Goal: Task Accomplishment & Management: Manage account settings

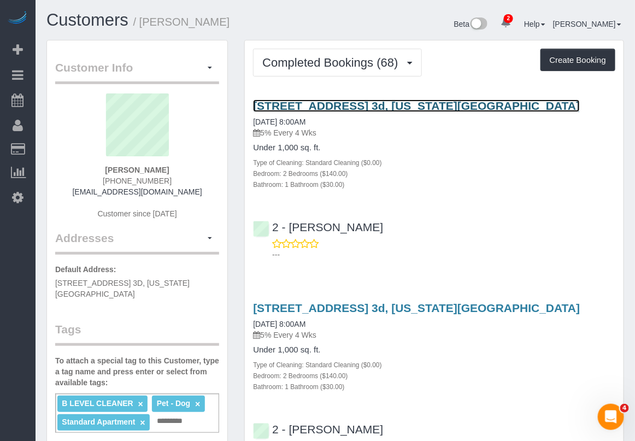
click at [303, 104] on link "531 East 20th Street, Apt. 3d, New York, NY 10010" at bounding box center [416, 105] width 327 height 13
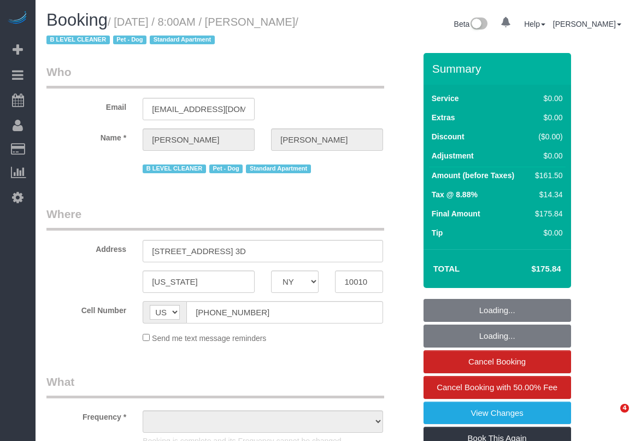
select select "NY"
select select "string:stripe-pm_1FIhGK4VGloSiKo7SFutpsFZ"
select select "2"
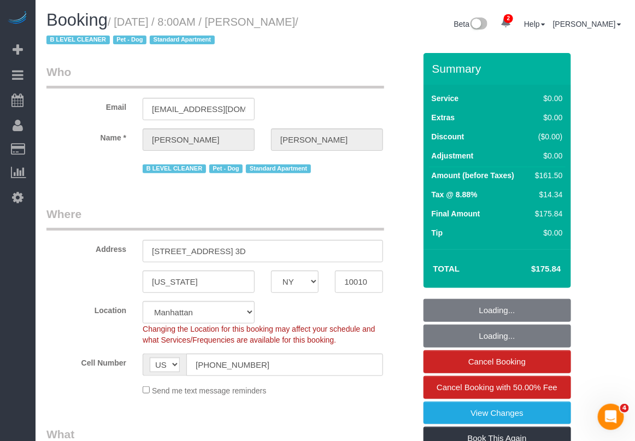
select select "object:771"
select select "2"
select select "spot1"
select select "number:89"
select select "number:90"
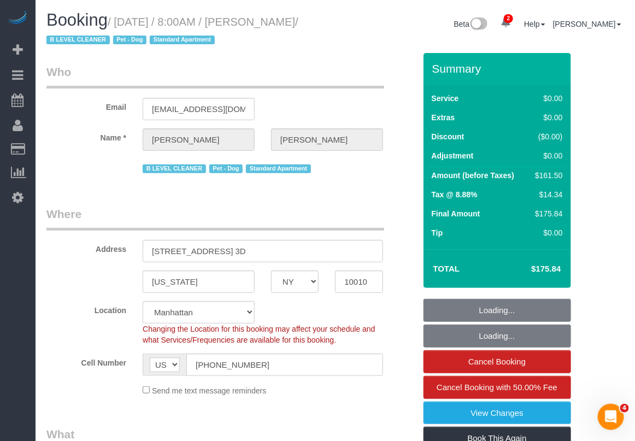
select select "number:13"
select select "number:5"
select select "number:21"
select select "object:1437"
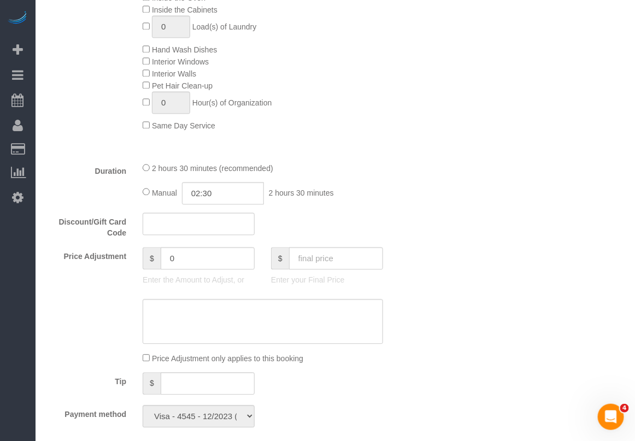
scroll to position [683, 0]
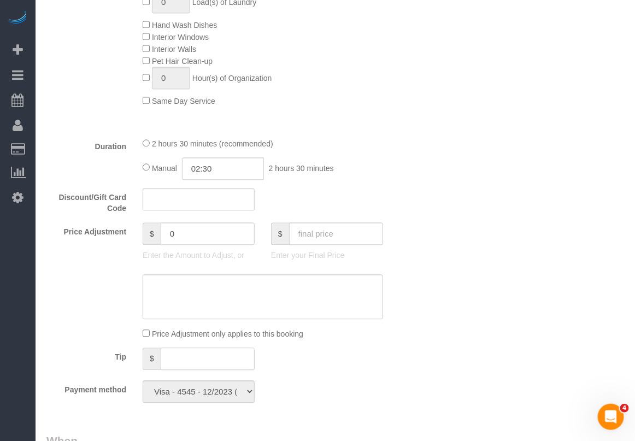
drag, startPoint x: 214, startPoint y: 357, endPoint x: 226, endPoint y: 354, distance: 12.5
click at [214, 358] on input "text" at bounding box center [208, 359] width 94 height 22
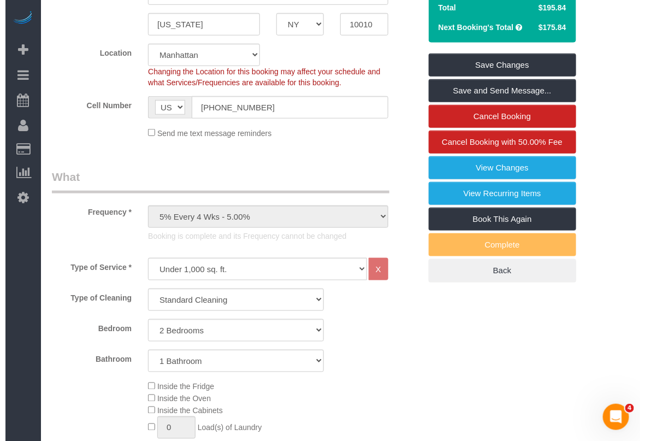
scroll to position [68, 0]
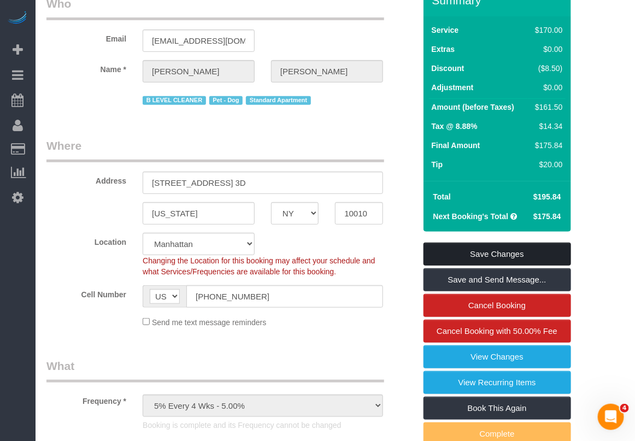
type input "20"
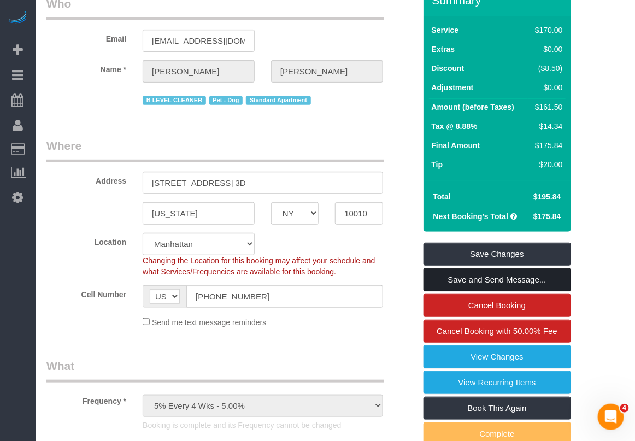
click at [479, 279] on link "Save and Send Message..." at bounding box center [498, 279] width 148 height 23
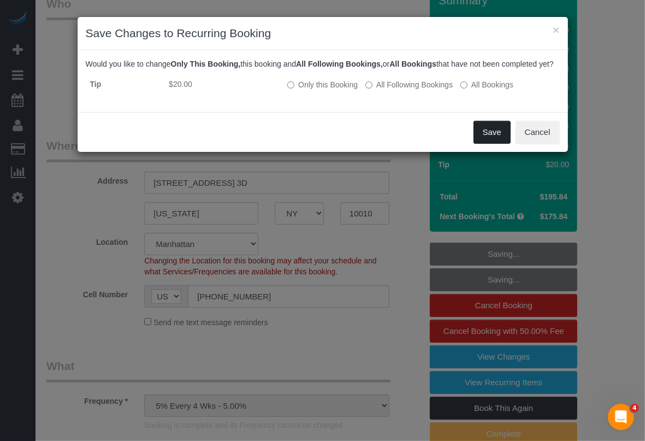
click at [492, 144] on button "Save" at bounding box center [492, 132] width 37 height 23
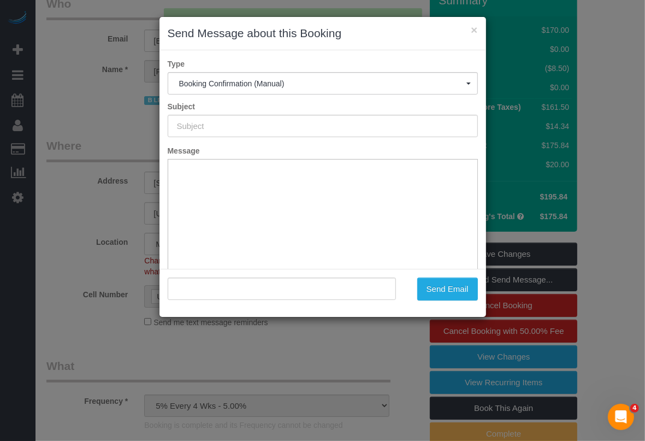
type input "Cleaning Confirmed for 08/22/2025 at 8:00am"
type input ""Robert McFadden" <robertfmcfadden@gmail.com>"
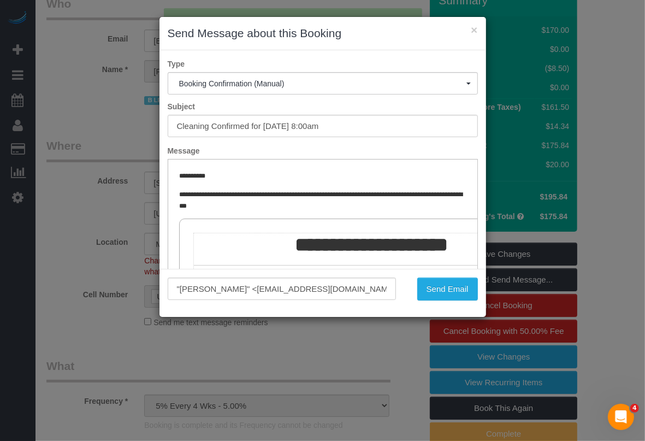
scroll to position [0, 0]
click at [619, 238] on div "× Send Message about this Booking Type Booking Confirmation (Manual) Booking Co…" at bounding box center [322, 220] width 645 height 441
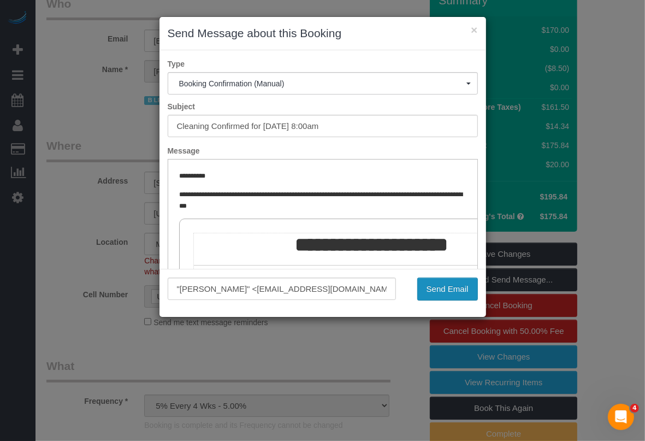
click at [436, 290] on button "Send Email" at bounding box center [448, 289] width 61 height 23
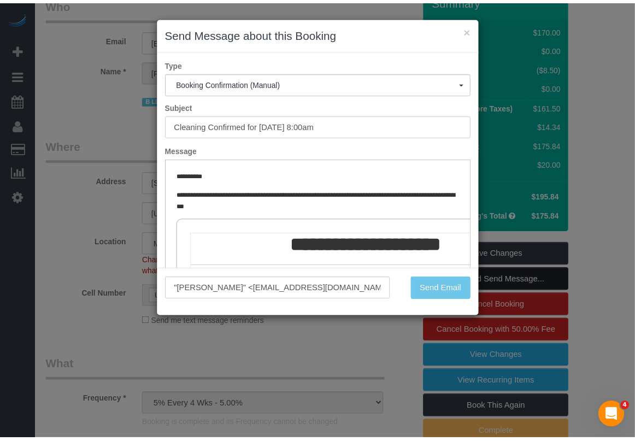
scroll to position [108, 0]
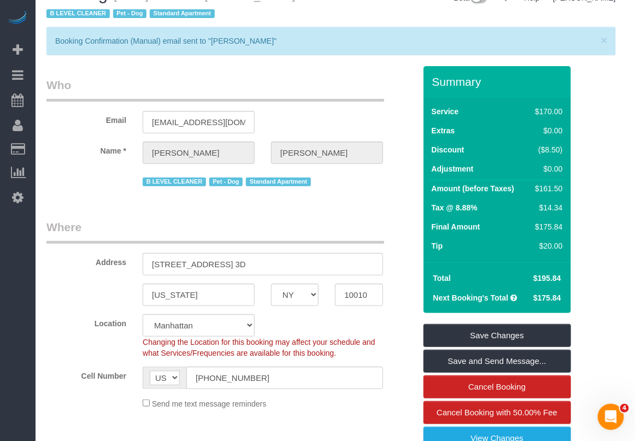
scroll to position [0, 0]
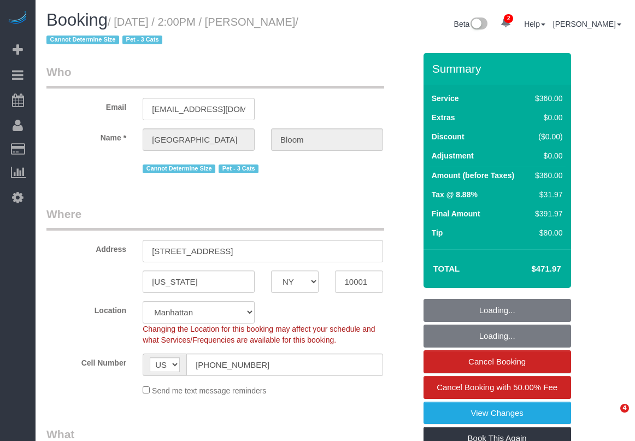
select select "NY"
select select "object:642"
select select "270"
select select "object:775"
select select "string:stripe-pm_1RzHyI4VGloSiKo7J9w4EGhH"
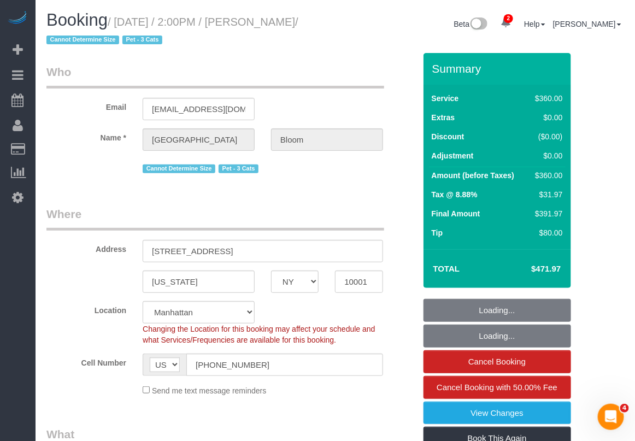
select select "spot1"
select select "number:89"
select select "number:90"
select select "number:14"
select select "number:5"
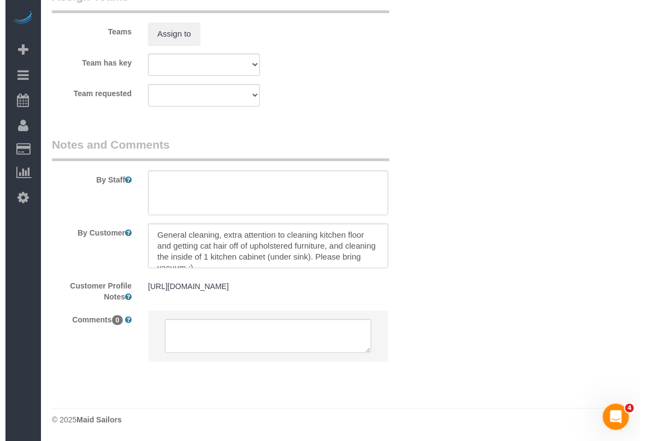
scroll to position [1291, 0]
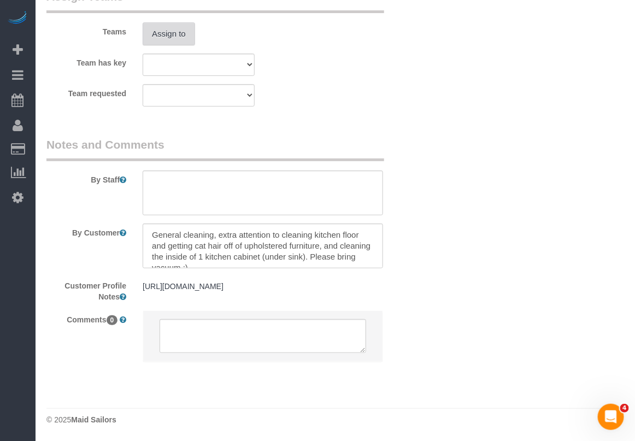
click at [172, 27] on button "Assign to" at bounding box center [169, 33] width 52 height 23
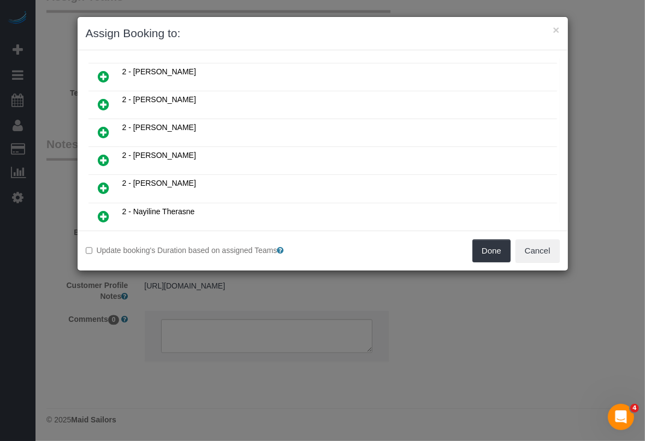
scroll to position [683, 0]
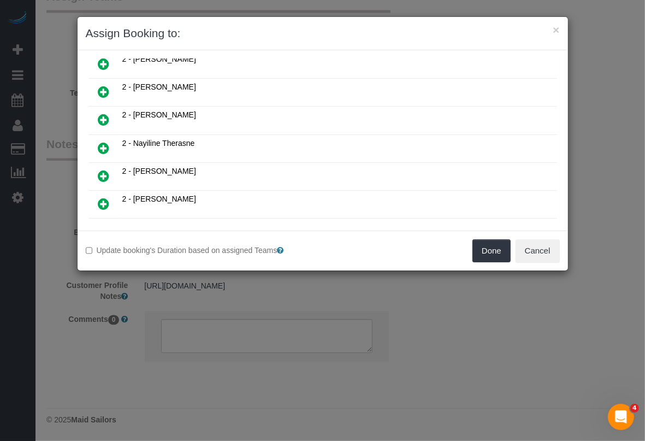
click at [103, 142] on icon at bounding box center [103, 148] width 11 height 13
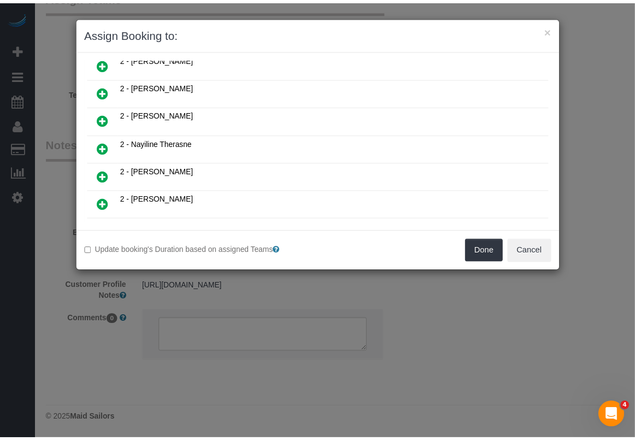
scroll to position [709, 0]
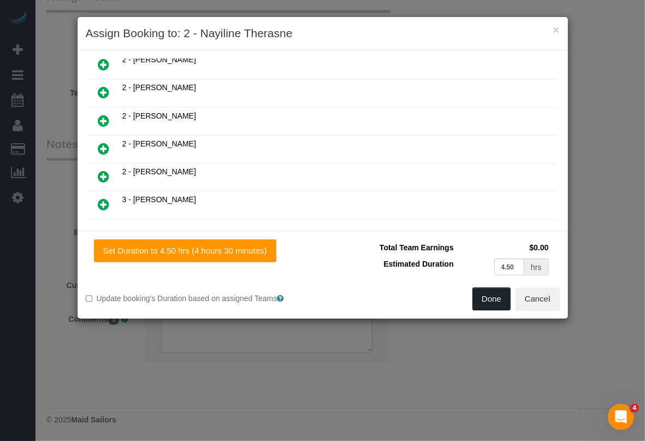
click at [488, 298] on button "Done" at bounding box center [492, 298] width 38 height 23
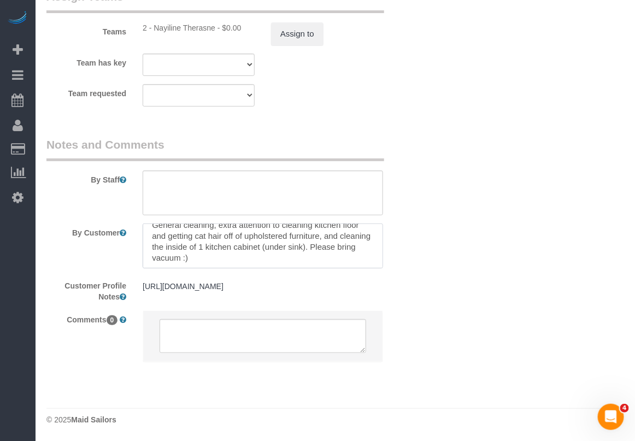
click at [375, 255] on textarea at bounding box center [263, 246] width 240 height 45
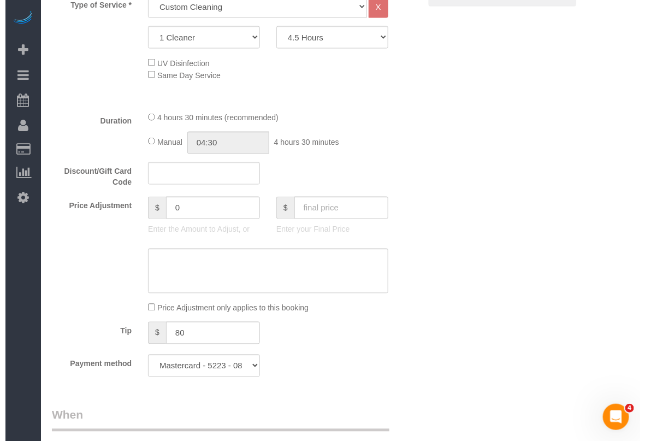
scroll to position [198, 0]
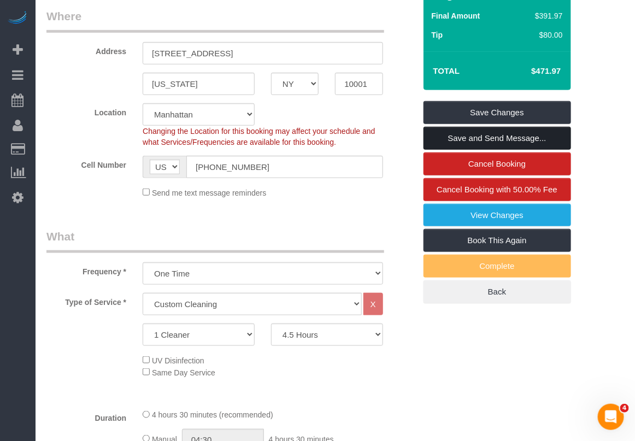
click at [479, 137] on link "Save and Send Message..." at bounding box center [498, 138] width 148 height 23
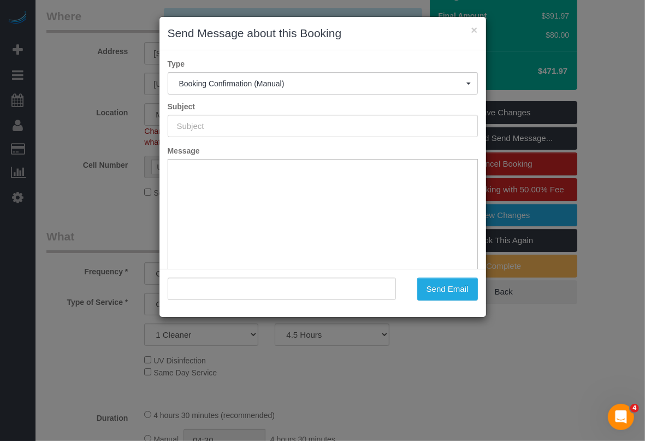
type input "Cleaning Confirmed for 08/23/2025 at 2:00pm"
type input ""Madison Bloom" <madisonvaughnbloom@gmail.com>"
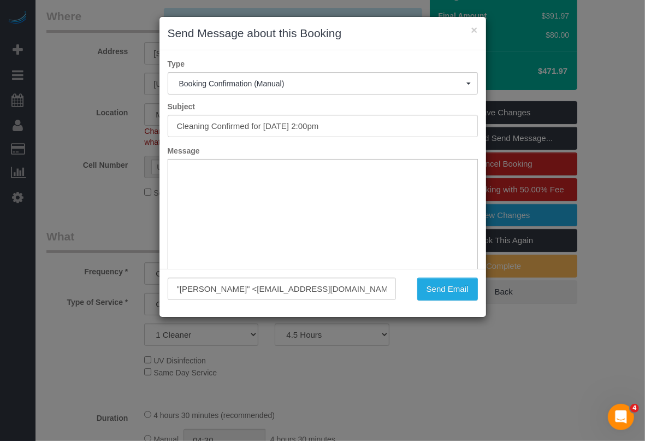
scroll to position [0, 0]
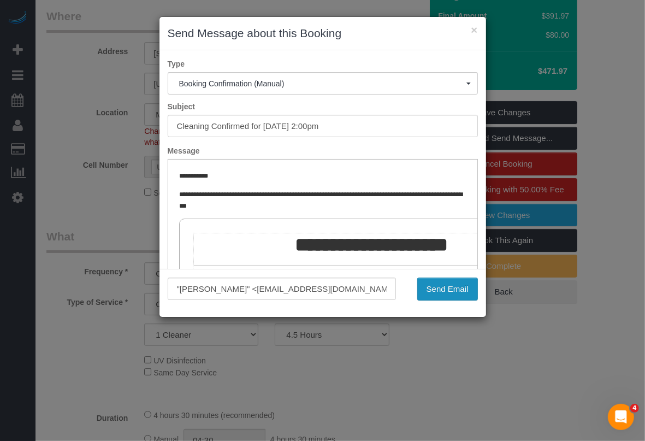
click at [433, 291] on button "Send Email" at bounding box center [448, 289] width 61 height 23
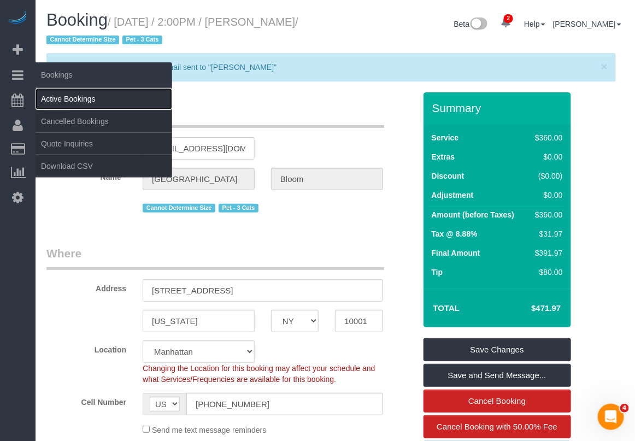
click at [53, 104] on link "Active Bookings" at bounding box center [104, 99] width 137 height 22
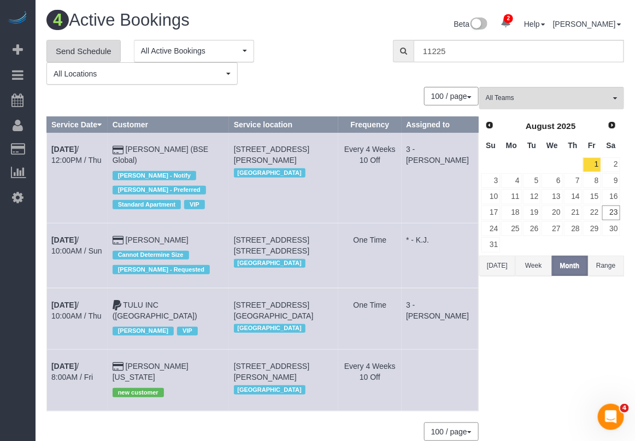
click at [102, 50] on link "Send Schedule" at bounding box center [83, 51] width 74 height 23
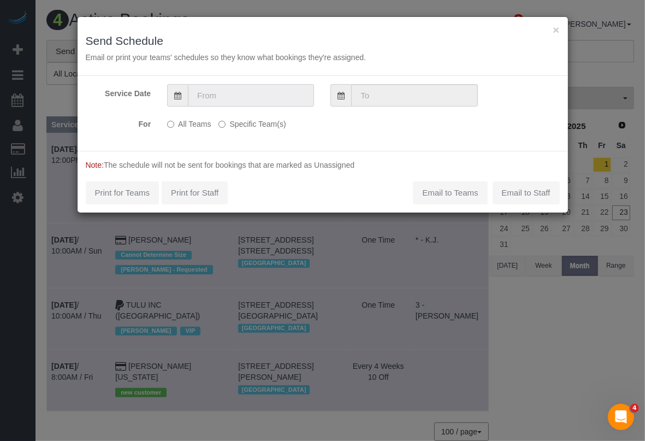
click at [266, 102] on input "text" at bounding box center [251, 95] width 126 height 22
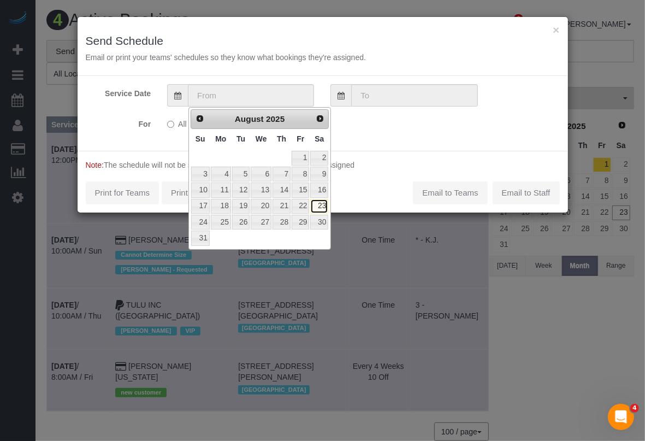
click at [319, 213] on link "23" at bounding box center [319, 206] width 18 height 15
type input "[DATE]"
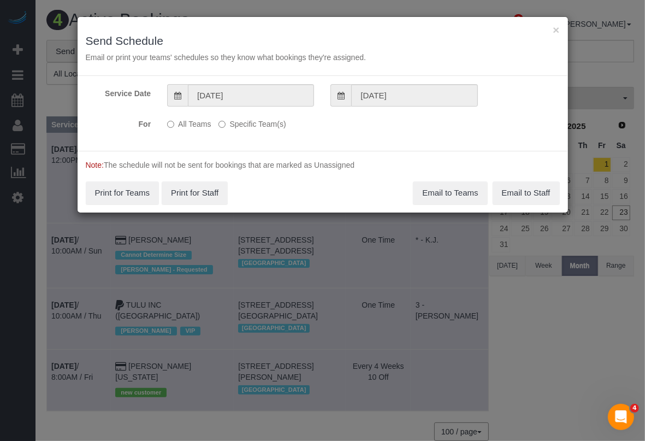
click at [227, 124] on label "Specific Team(s)" at bounding box center [252, 122] width 67 height 15
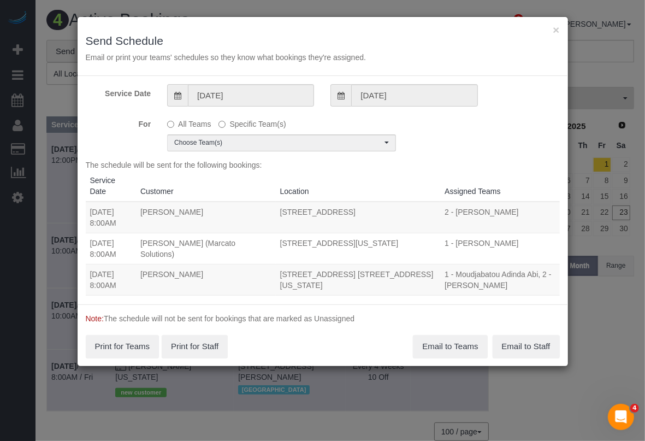
click at [324, 132] on div "All Teams Specific Team(s) Choose Team(s) * - K.J. *Irene Flores - Test 000 - P…" at bounding box center [281, 133] width 245 height 37
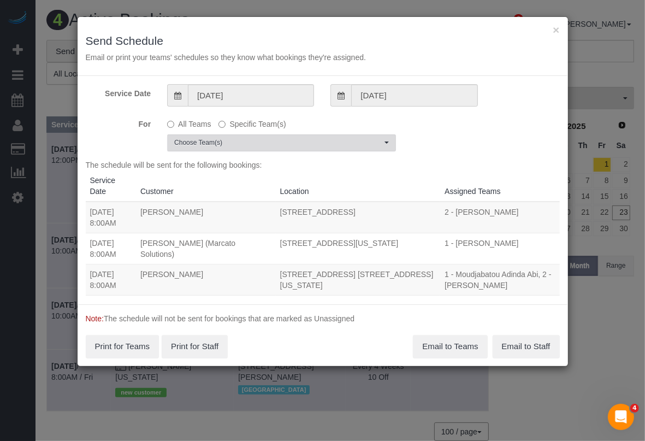
click at [328, 141] on span "Choose Team(s)" at bounding box center [278, 142] width 208 height 9
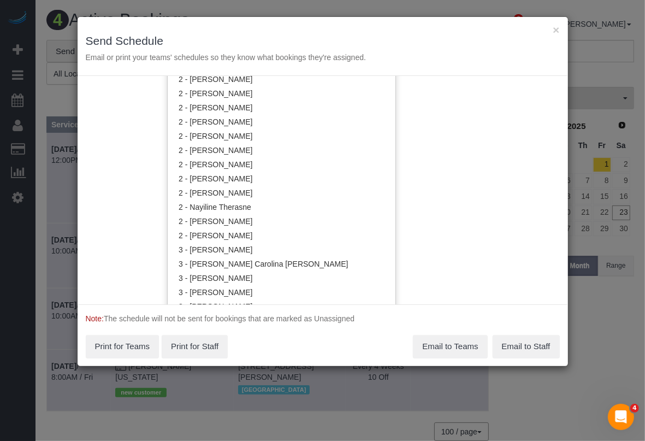
scroll to position [820, 0]
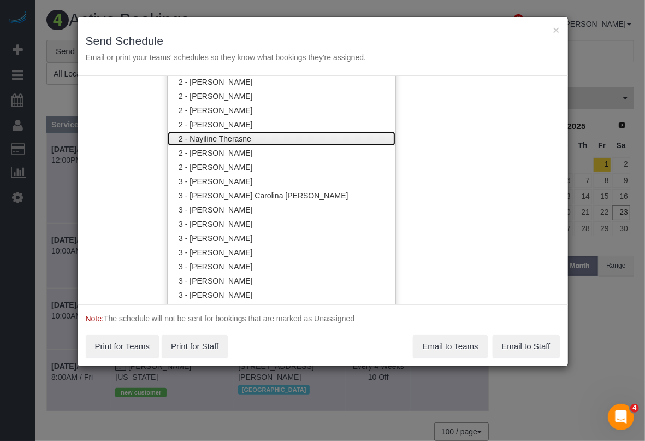
click at [221, 142] on link "2 - Nayiline Therasne" at bounding box center [282, 139] width 228 height 14
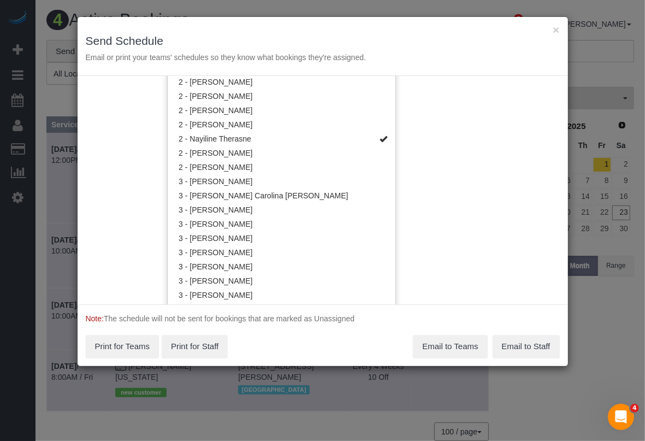
click at [484, 233] on div "Service Date 08/23/2025 08/23/2025 For All Teams Specific Team(s) 2 - Nayiline …" at bounding box center [323, 190] width 491 height 228
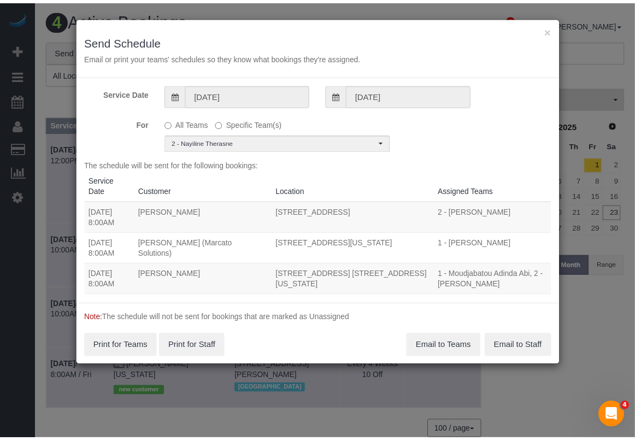
scroll to position [0, 0]
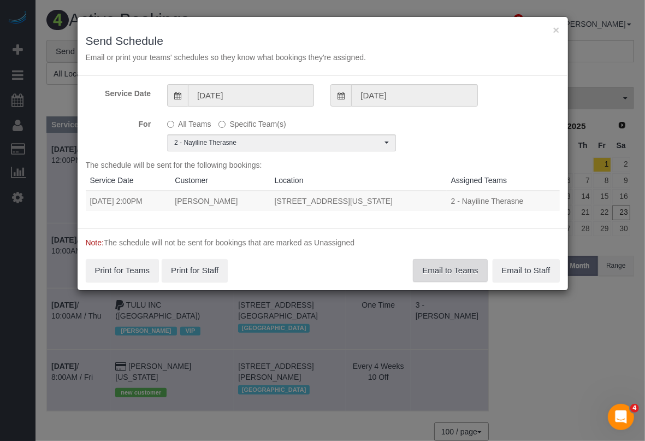
click at [424, 268] on button "Email to Teams" at bounding box center [450, 270] width 74 height 23
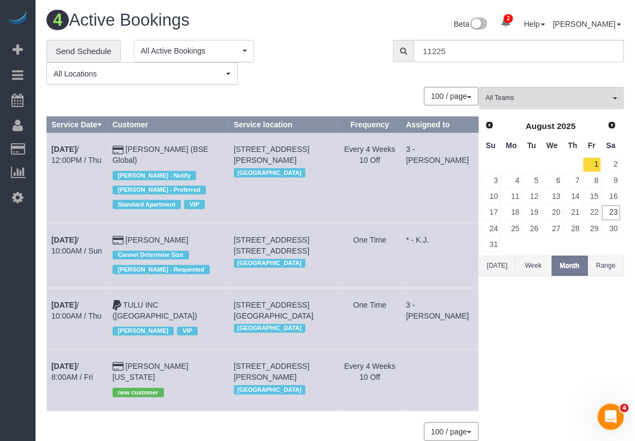
click at [526, 367] on div "All Teams Remove Team Filters * - K.J. *Irene Flores - Test 000 - Partnerships …" at bounding box center [551, 269] width 145 height 365
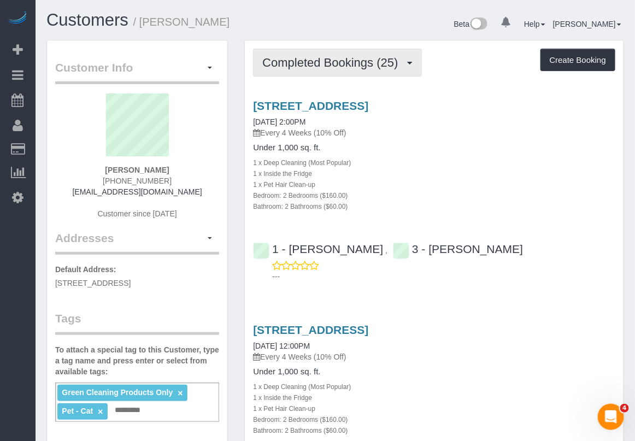
click at [337, 63] on span "Completed Bookings (25)" at bounding box center [332, 63] width 141 height 14
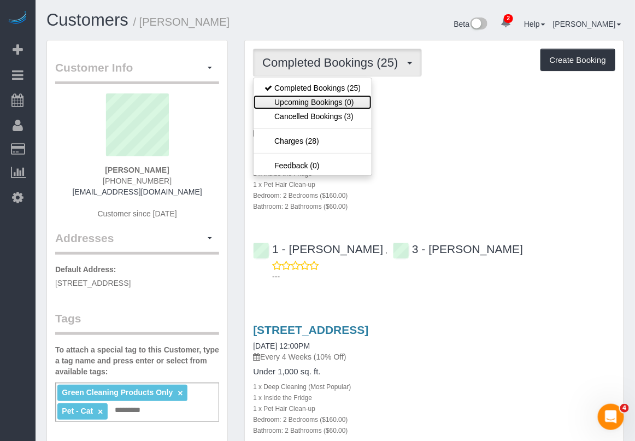
click at [315, 104] on link "Upcoming Bookings (0)" at bounding box center [313, 102] width 118 height 14
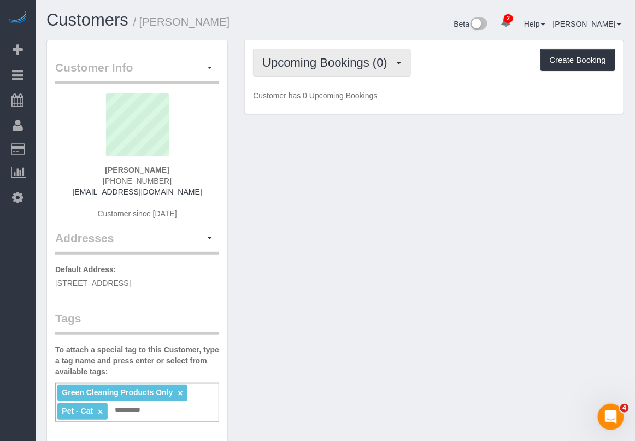
click at [358, 68] on button "Upcoming Bookings (0)" at bounding box center [332, 63] width 158 height 28
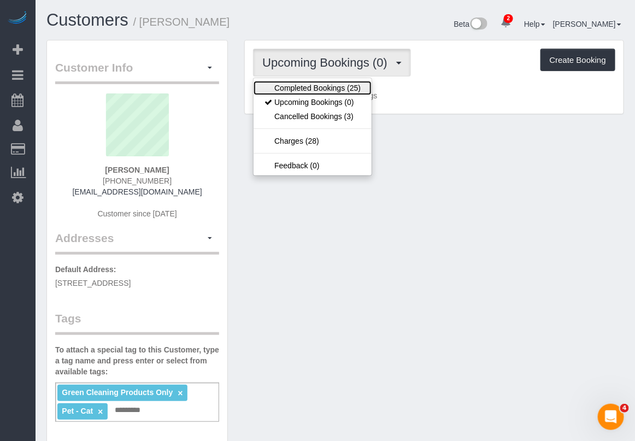
click at [332, 89] on link "Completed Bookings (25)" at bounding box center [313, 88] width 118 height 14
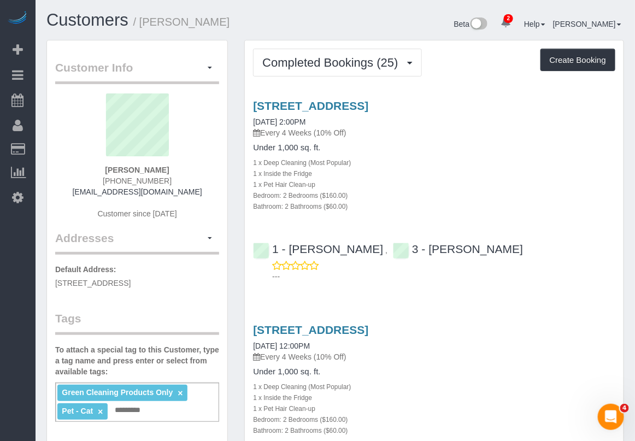
click at [384, 355] on p "Every 4 Weeks (10% Off)" at bounding box center [434, 356] width 362 height 11
click at [615, 192] on div "60 Water Street, Apt. 301, Brooklyn, NY 11201 06/05/2025 2:00PM Every 4 Weeks (…" at bounding box center [434, 155] width 379 height 112
click at [415, 375] on h4 "Under 1,000 sq. ft." at bounding box center [434, 371] width 362 height 9
click at [355, 108] on link "60 Water Street, Apt. 301, Brooklyn, NY 11201" at bounding box center [310, 105] width 115 height 13
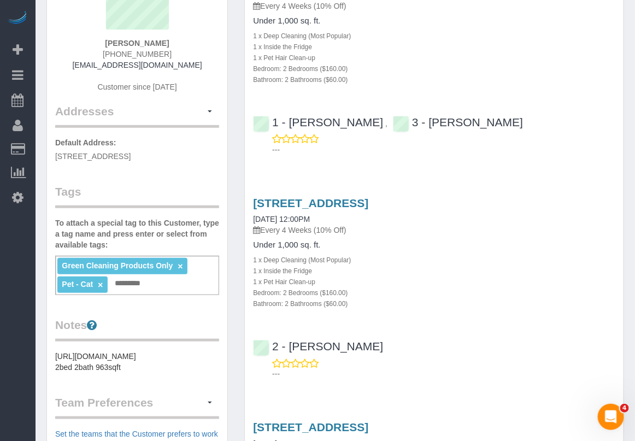
scroll to position [137, 0]
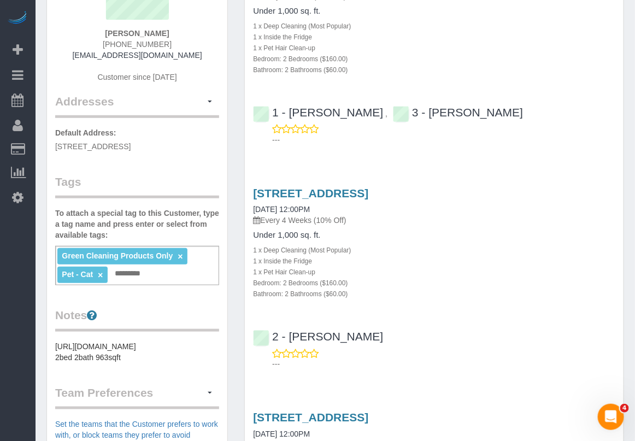
click at [297, 269] on small "1 x Pet Hair Clean-up" at bounding box center [284, 272] width 62 height 8
click at [323, 189] on link "60 Water Street, Apt. 301, Brooklyn, NY 11201" at bounding box center [310, 193] width 115 height 13
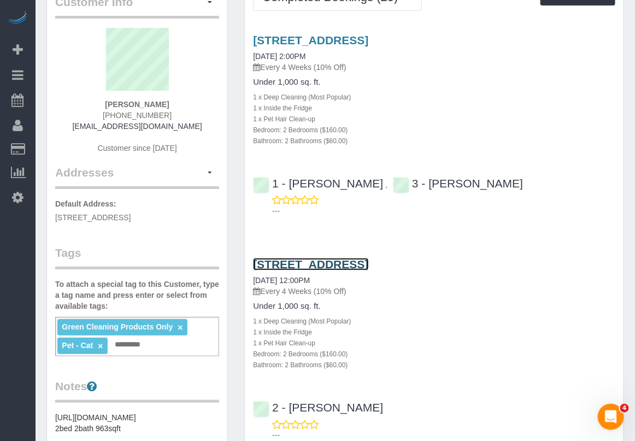
scroll to position [0, 0]
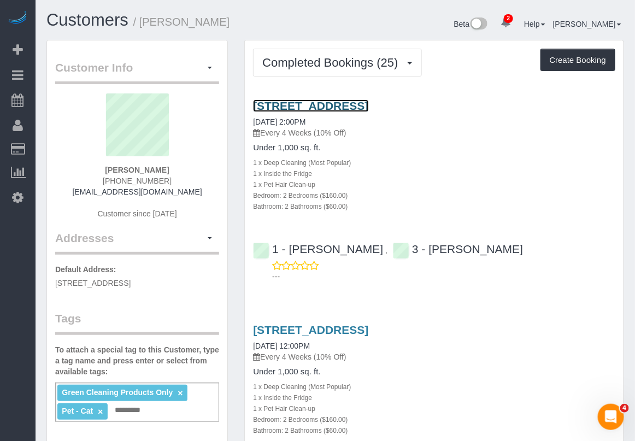
click at [324, 107] on link "60 Water Street, Apt. 301, Brooklyn, NY 11201" at bounding box center [310, 105] width 115 height 13
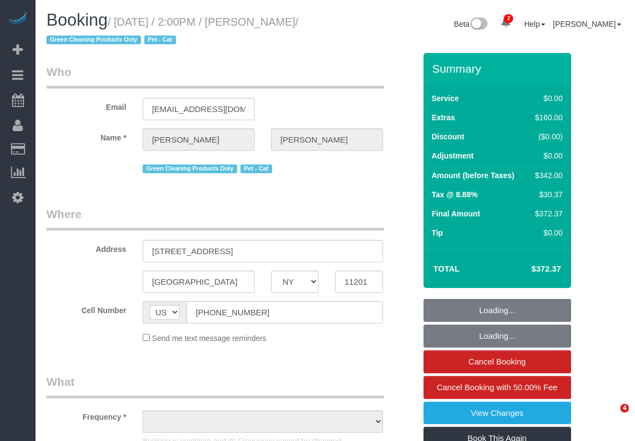
select select "NY"
select select "2"
select select "number:60"
select select "number:77"
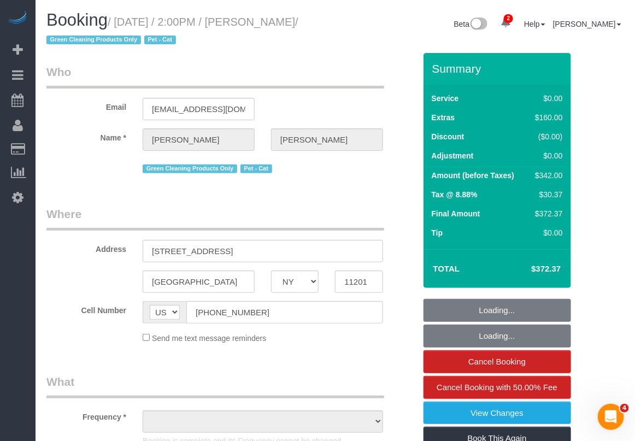
select select "number:14"
select select "number:5"
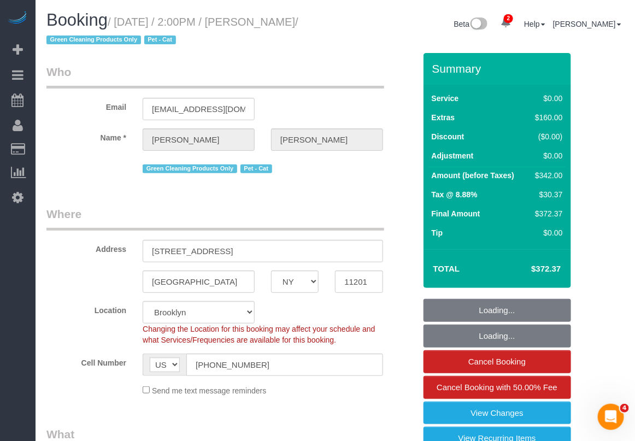
select select "object:911"
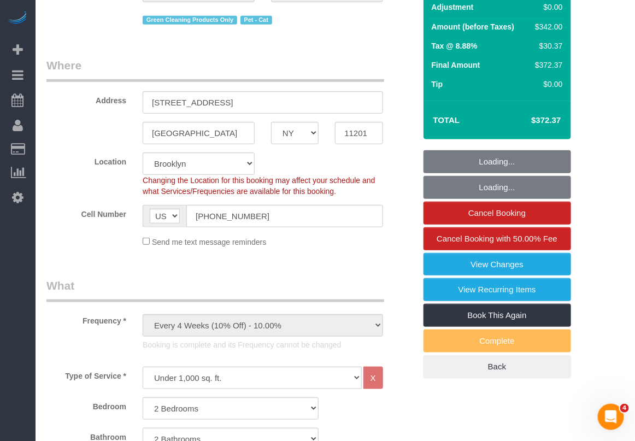
select select "string:stripe-pm_1Qoy9n4VGloSiKo7IKoi7Czd"
select select "spot1"
select select "2"
select select "object:1357"
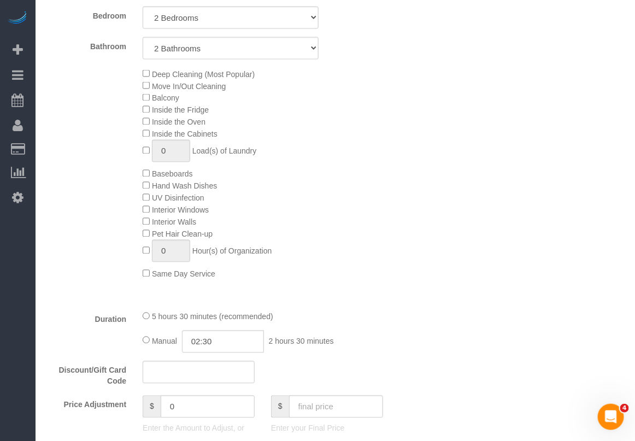
scroll to position [547, 0]
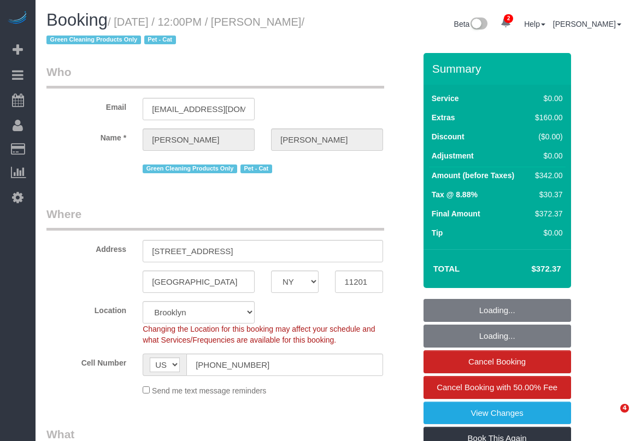
select select "NY"
select select "number:60"
select select "number:90"
select select "number:14"
select select "number:5"
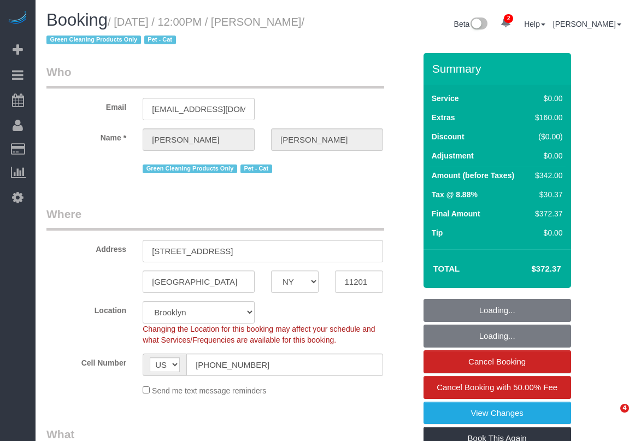
select select "string:stripe-pm_1Qoy9n4VGloSiKo7IKoi7Czd"
select select "2"
select select "spot1"
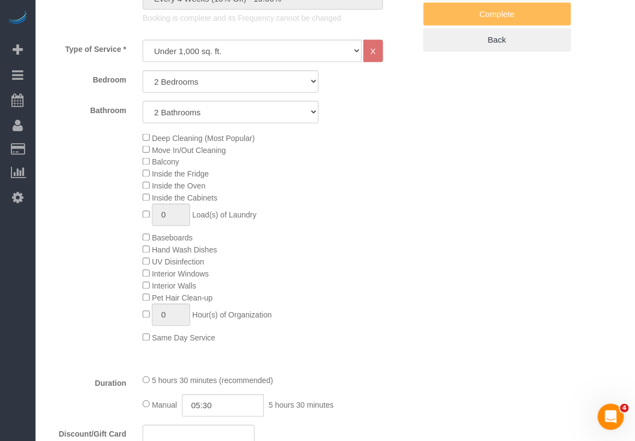
scroll to position [478, 0]
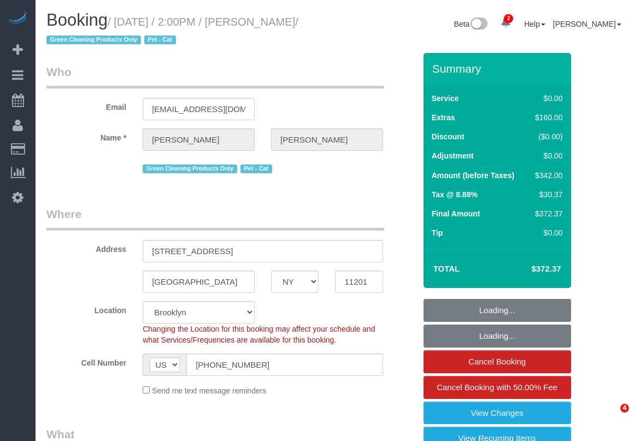
select select "NY"
select select "2"
select select "spot1"
select select "number:60"
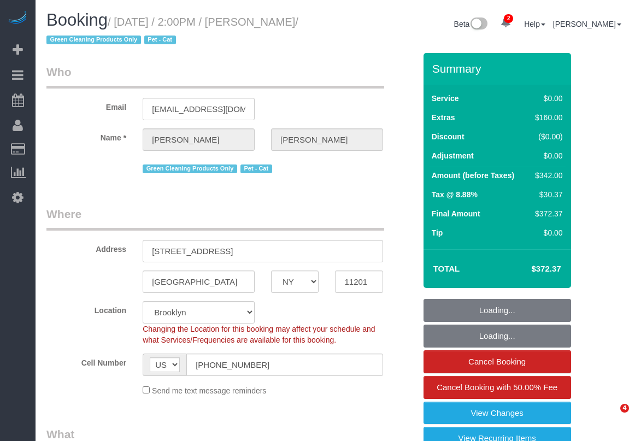
select select "number:77"
select select "number:14"
select select "number:5"
select select "string:stripe-pm_1Qoy9n4VGloSiKo7IKoi7Czd"
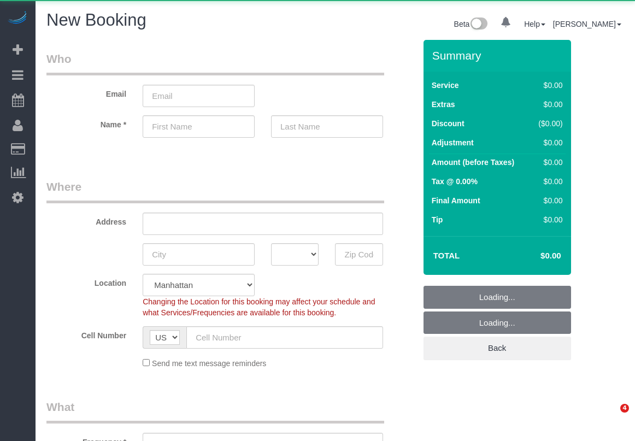
select select "number:89"
select select "number:90"
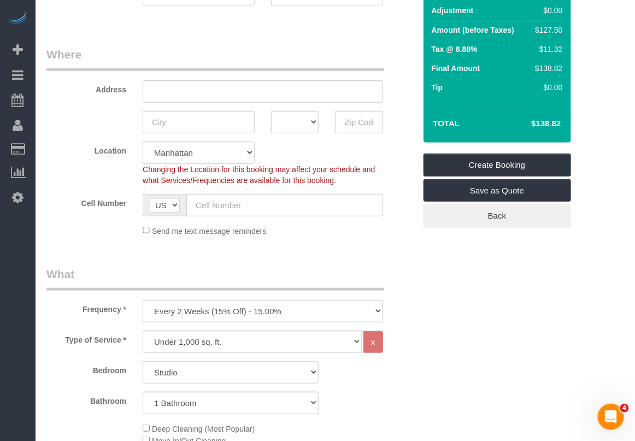
scroll to position [137, 0]
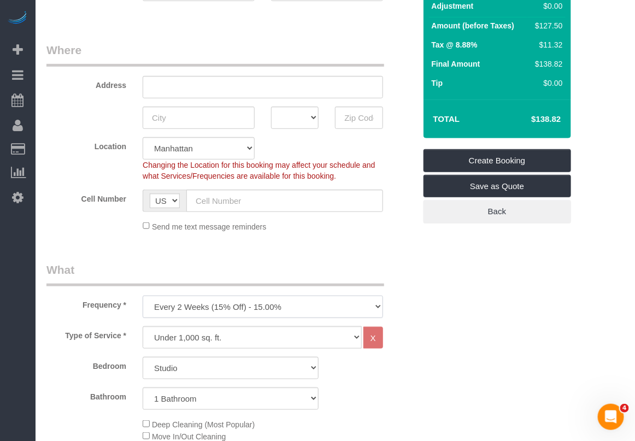
click at [205, 310] on select "One Time Weekly (20% Off) - 20.00% Every 2 Weeks (15% Off) - 15.00% Every 4 Wee…" at bounding box center [263, 307] width 240 height 22
select select "object:1263"
click at [143, 296] on select "One Time Weekly (20% Off) - 20.00% Every 2 Weeks (15% Off) - 15.00% Every 4 Wee…" at bounding box center [263, 307] width 240 height 22
click at [351, 115] on input "text" at bounding box center [359, 118] width 48 height 22
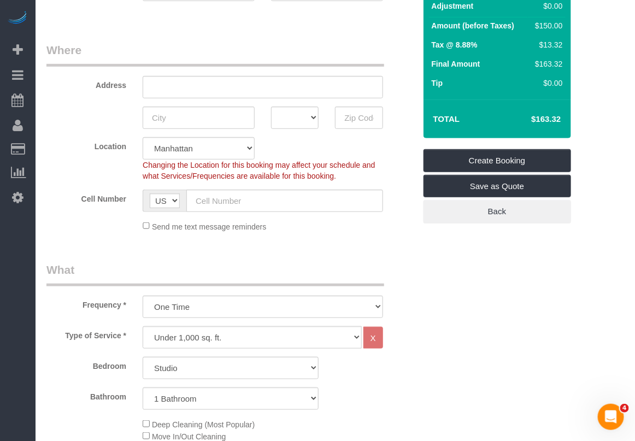
click at [355, 102] on sui-booking-address "Address AK AL AR AZ CA CO CT DC DE FL GA HI IA ID IL IN KS KY LA MA MD ME MI MN…" at bounding box center [230, 85] width 369 height 87
click at [356, 119] on input "text" at bounding box center [359, 118] width 48 height 22
type input "10013"
click at [312, 307] on select "One Time Weekly (20% Off) - 20.00% Every 2 Weeks (15% Off) - 15.00% Every 4 Wee…" at bounding box center [263, 307] width 240 height 22
click at [298, 263] on legend "What" at bounding box center [215, 274] width 338 height 25
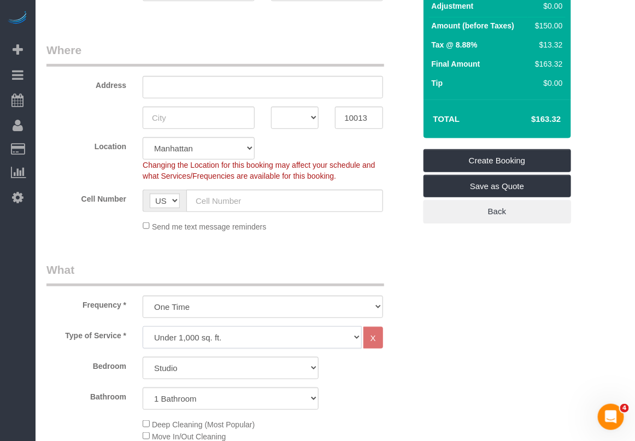
click at [249, 343] on select "Under 1,000 sq. ft. 1,001 - 1,500 sq. ft. 1,500+ sq. ft. Custom Cleaning Office…" at bounding box center [252, 337] width 219 height 22
select select "213"
click at [143, 326] on select "Under 1,000 sq. ft. 1,001 - 1,500 sq. ft. 1,500+ sq. ft. Custom Cleaning Office…" at bounding box center [252, 337] width 219 height 22
select select "1"
select select "120"
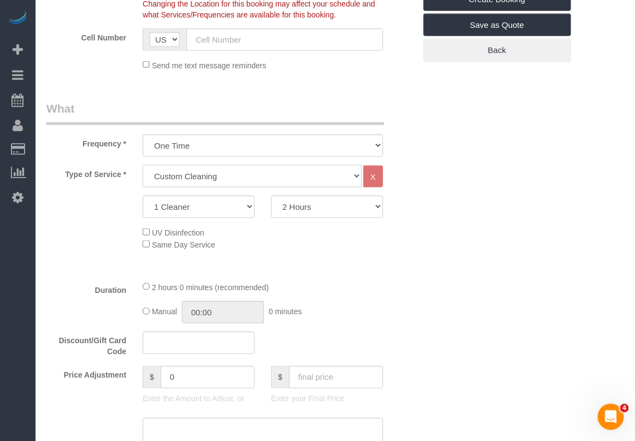
scroll to position [273, 0]
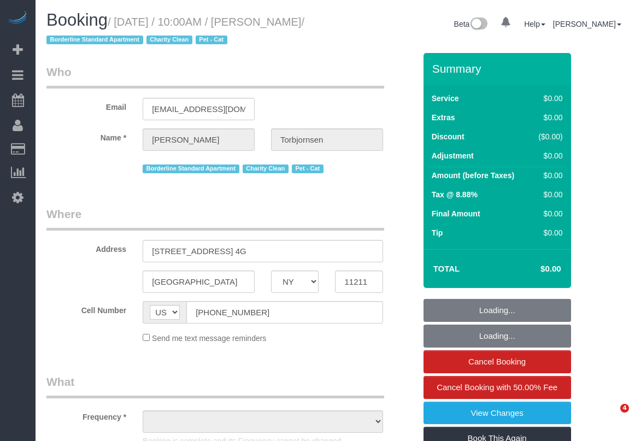
select select "NY"
select select "object:639"
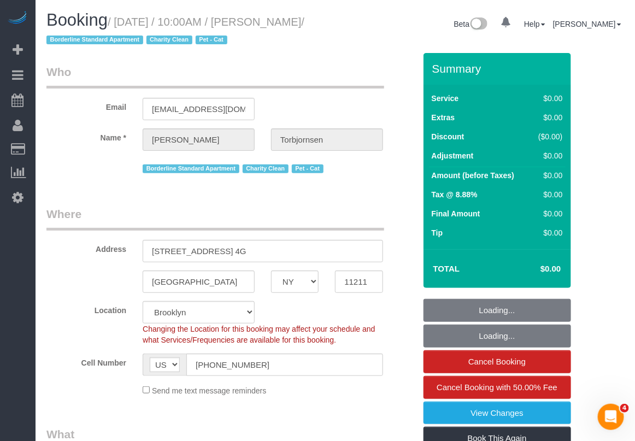
select select "spot1"
select select "number:89"
select select "number:90"
select select "number:15"
select select "number:5"
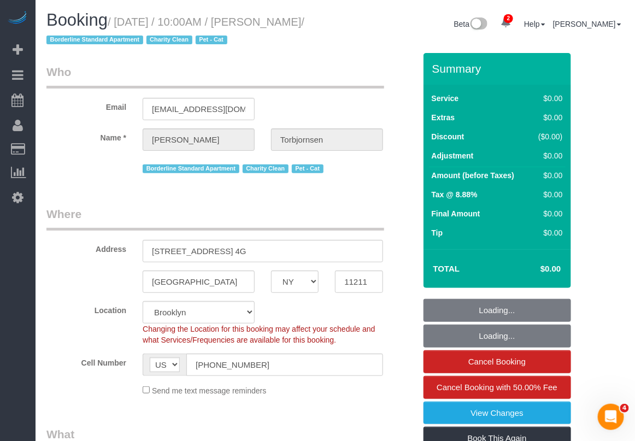
select select "object:1215"
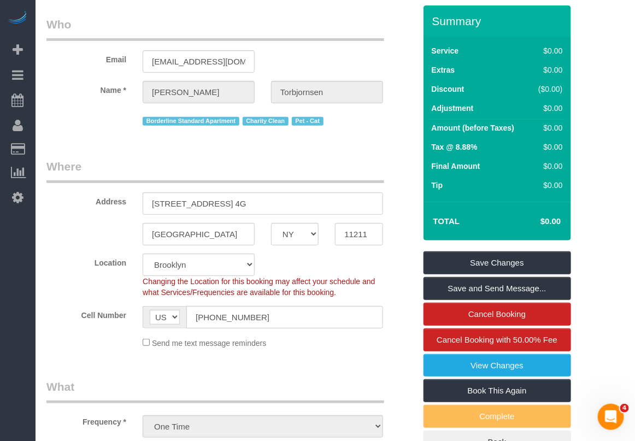
scroll to position [137, 0]
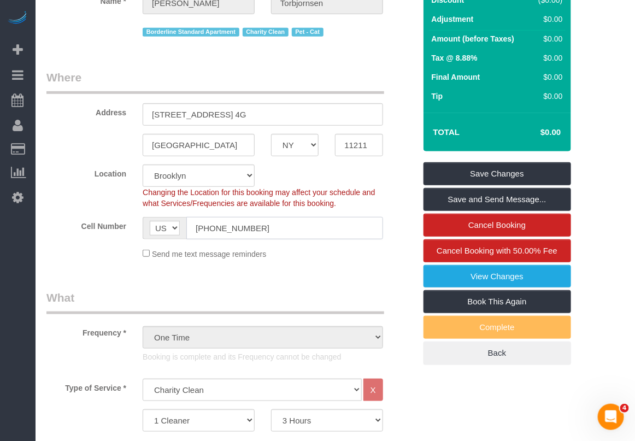
drag, startPoint x: 250, startPoint y: 228, endPoint x: 191, endPoint y: 230, distance: 59.0
click at [191, 230] on input "[PHONE_NUMBER]" at bounding box center [284, 228] width 197 height 22
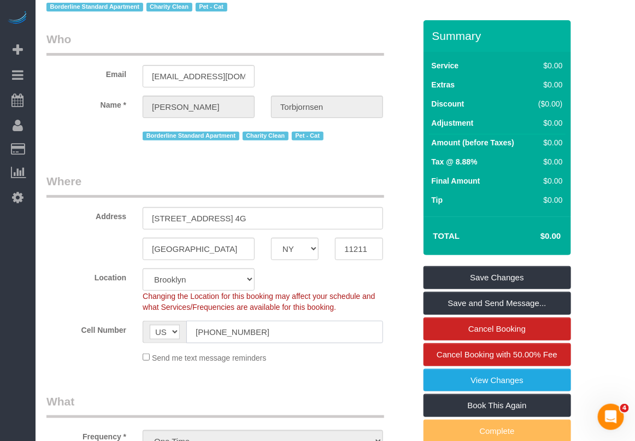
scroll to position [0, 0]
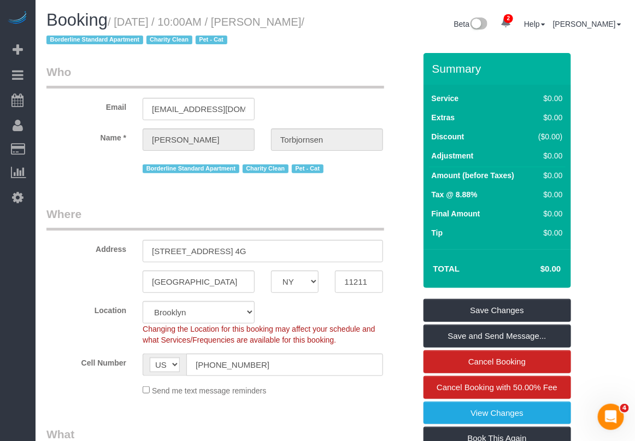
click at [391, 328] on div "Location [GEOGRAPHIC_DATA] [GEOGRAPHIC_DATA] [GEOGRAPHIC_DATA] [GEOGRAPHIC_DATA…" at bounding box center [230, 323] width 385 height 44
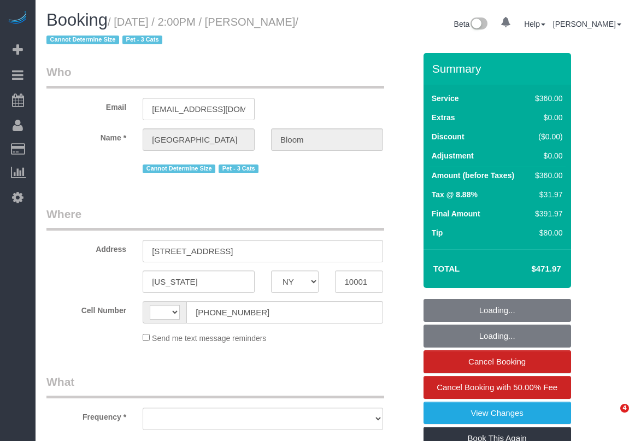
select select "NY"
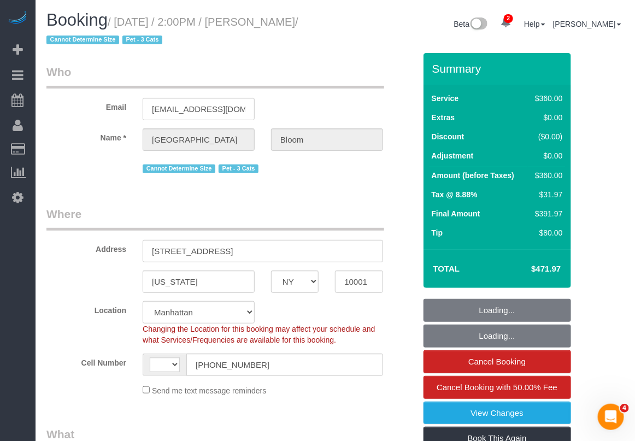
select select "object:534"
select select "string:[GEOGRAPHIC_DATA]"
select select "string:stripe-pm_1RzHyI4VGloSiKo7J9w4EGhH"
select select "270"
select select "spot1"
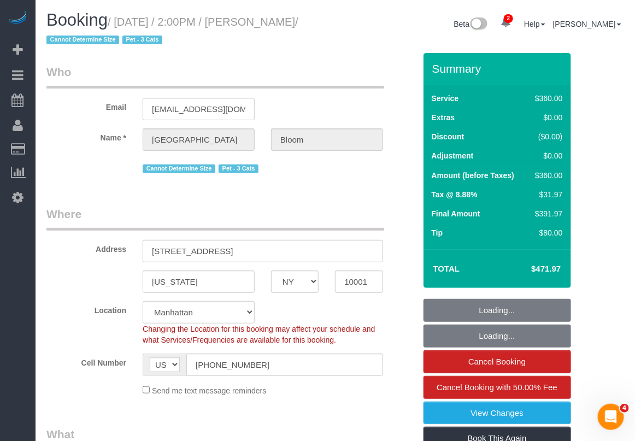
select select "number:89"
select select "number:90"
select select "number:14"
select select "number:5"
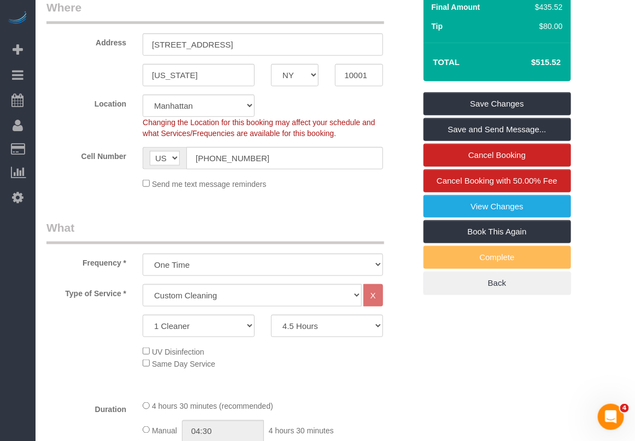
scroll to position [273, 0]
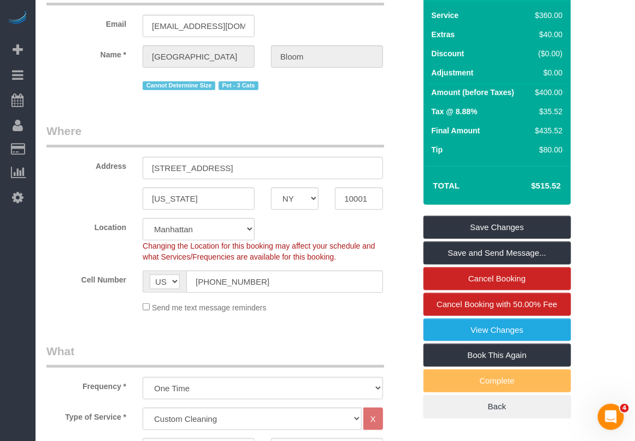
scroll to position [0, 0]
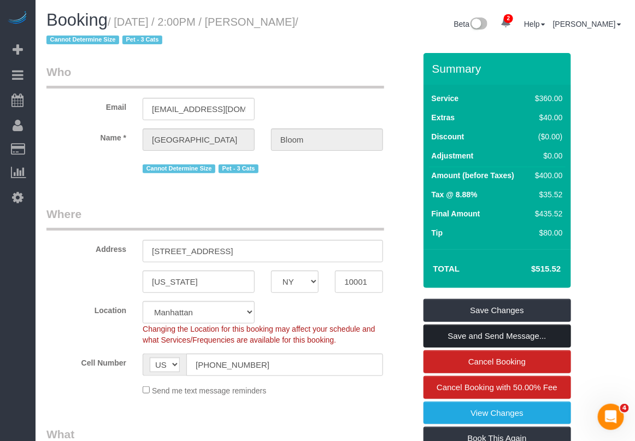
click at [501, 335] on link "Save and Send Message..." at bounding box center [498, 336] width 148 height 23
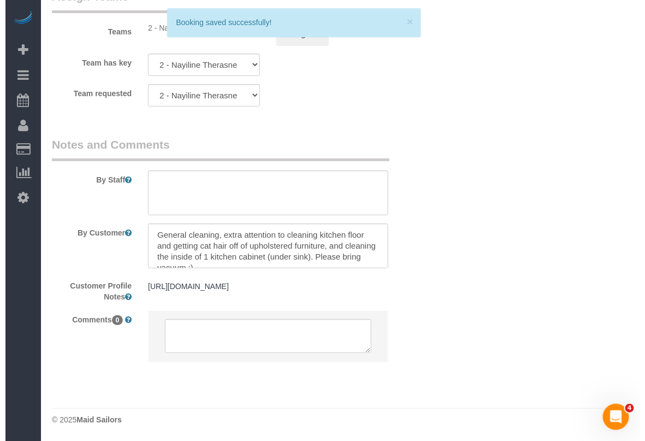
scroll to position [1291, 0]
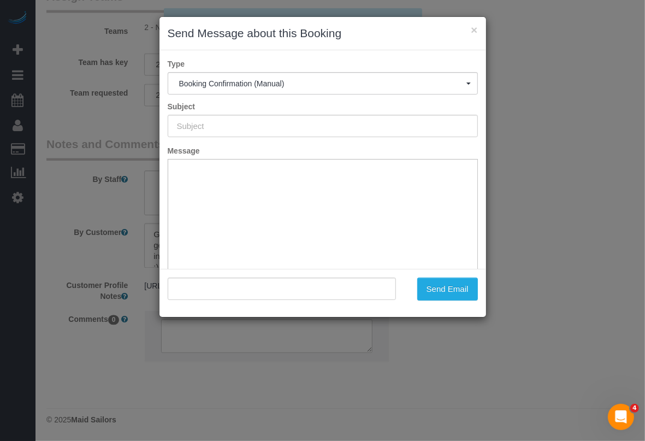
type input "Cleaning Confirmed for 08/23/2025 at 2:00pm"
type input ""Madison Bloom" <madisonvaughnbloom@gmail.com>"
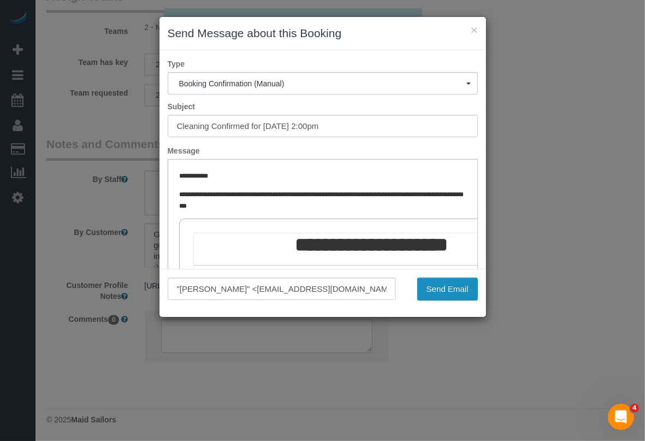
scroll to position [0, 0]
click at [443, 294] on button "Send Email" at bounding box center [448, 289] width 61 height 23
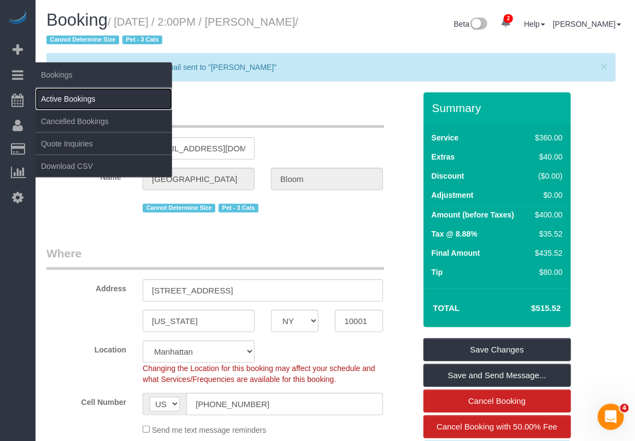
click at [56, 96] on link "Active Bookings" at bounding box center [104, 99] width 137 height 22
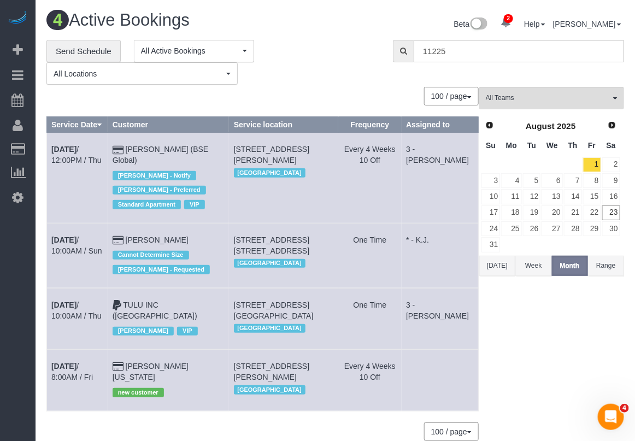
click at [600, 72] on div "**********" at bounding box center [335, 62] width 594 height 45
click at [63, 49] on link "Send Schedule" at bounding box center [83, 51] width 74 height 23
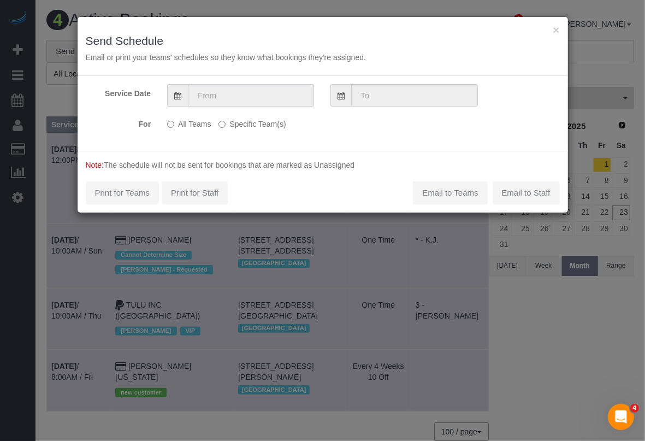
drag, startPoint x: 237, startPoint y: 98, endPoint x: 245, endPoint y: 99, distance: 8.2
click at [244, 99] on input "text" at bounding box center [251, 95] width 126 height 22
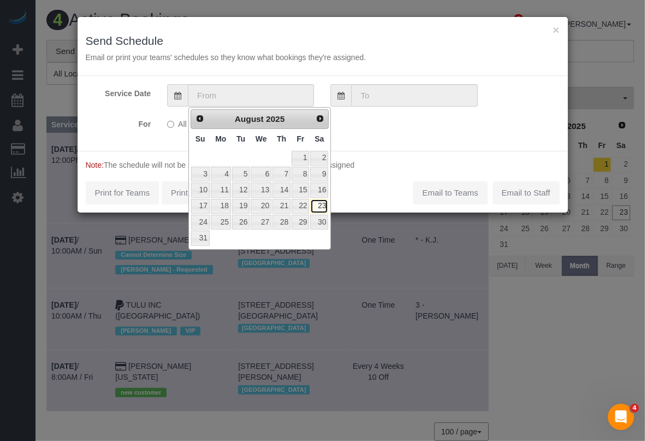
click at [318, 208] on link "23" at bounding box center [319, 206] width 18 height 15
type input "[DATE]"
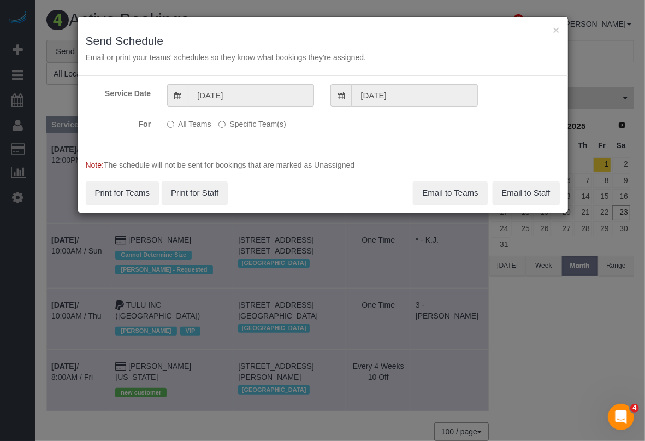
click at [271, 120] on label "Specific Team(s)" at bounding box center [252, 122] width 67 height 15
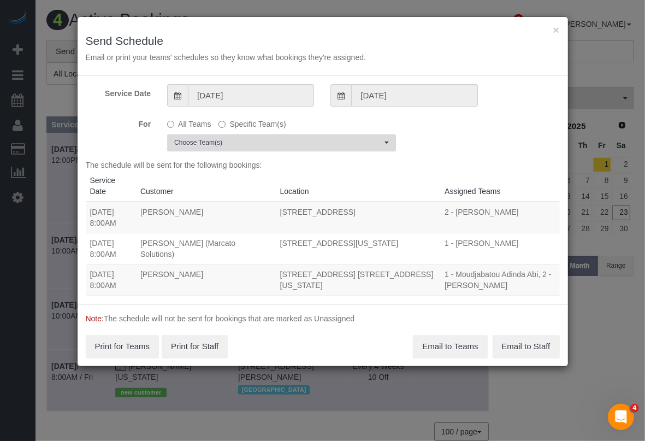
click at [342, 145] on span "Choose Team(s)" at bounding box center [278, 142] width 208 height 9
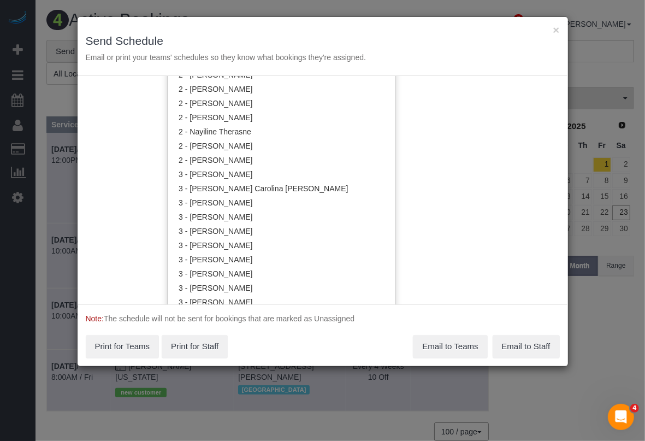
scroll to position [752, 0]
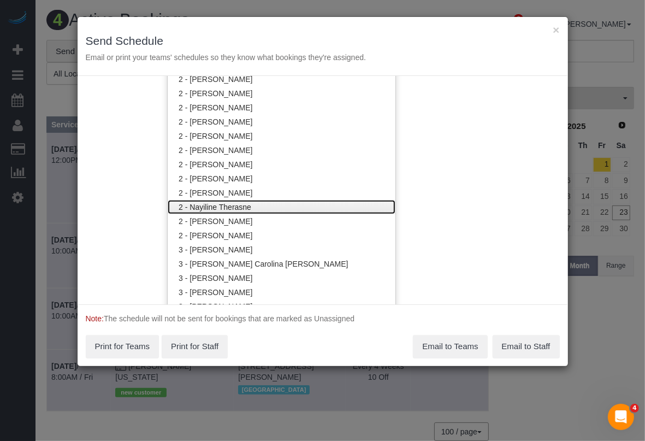
click at [219, 205] on link "2 - Nayiline Therasne" at bounding box center [282, 207] width 228 height 14
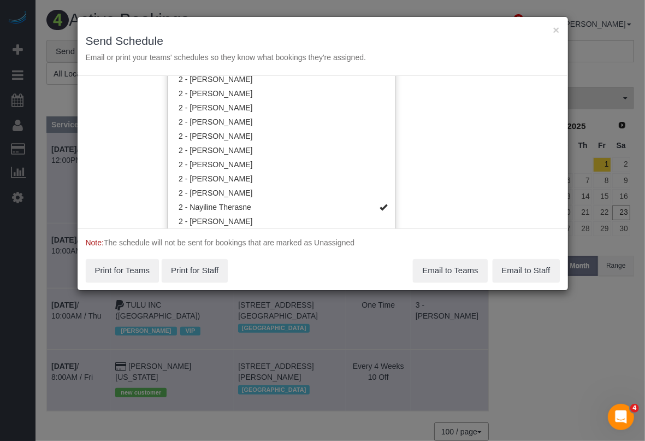
click at [488, 167] on div "Service Date 08/23/2025 08/23/2025 For All Teams Specific Team(s) 2 - Nayiline …" at bounding box center [323, 152] width 491 height 152
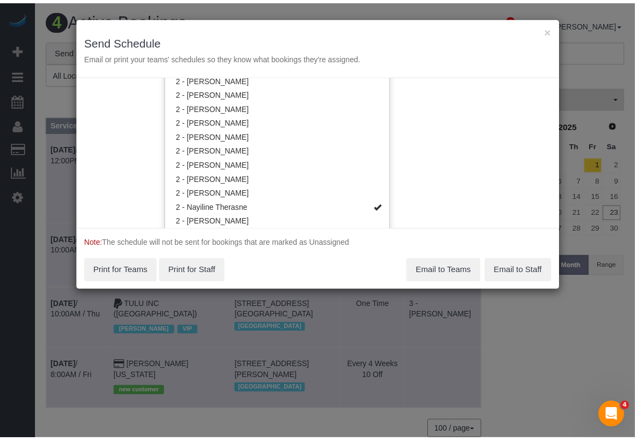
scroll to position [0, 0]
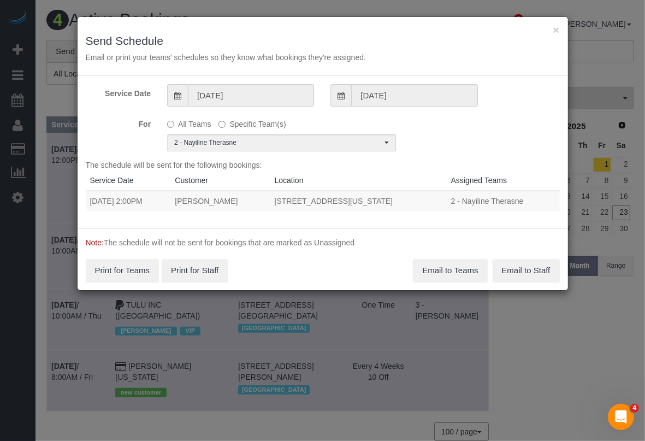
click at [515, 369] on div "× Send Schedule Email or print your teams' schedules so they know what bookings…" at bounding box center [322, 220] width 645 height 441
click at [556, 31] on button "×" at bounding box center [556, 29] width 7 height 11
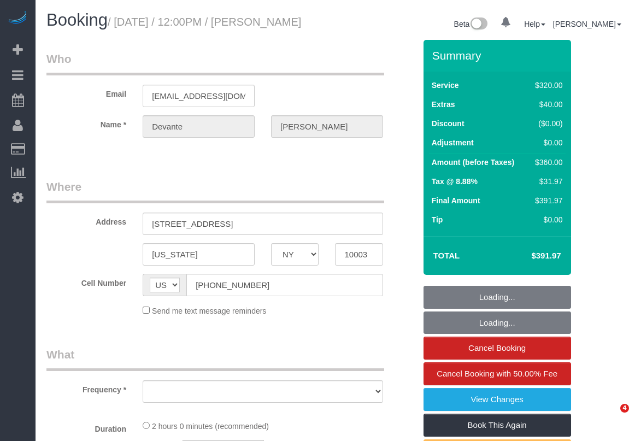
select select "NY"
select select "string:stripe-pm_1RiL9q4VGloSiKo73cpfyvoN"
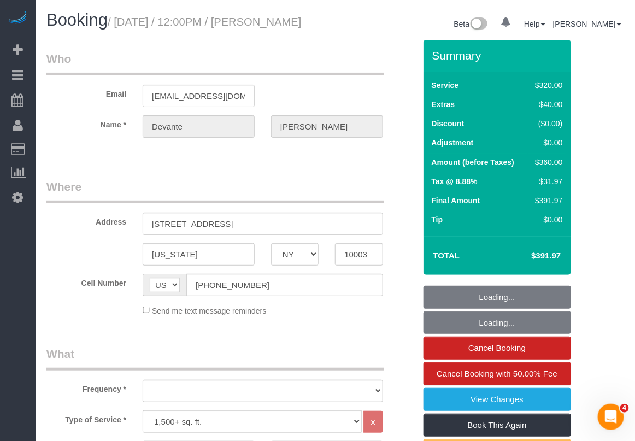
select select "object:875"
select select "spot1"
select select "number:61"
select select "number:73"
select select "number:15"
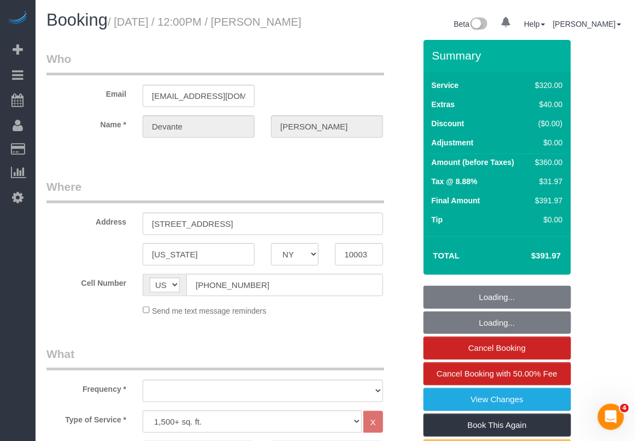
select select "number:5"
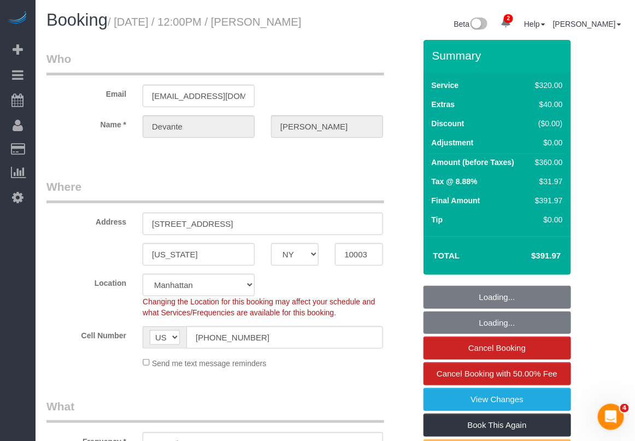
select select "object:1299"
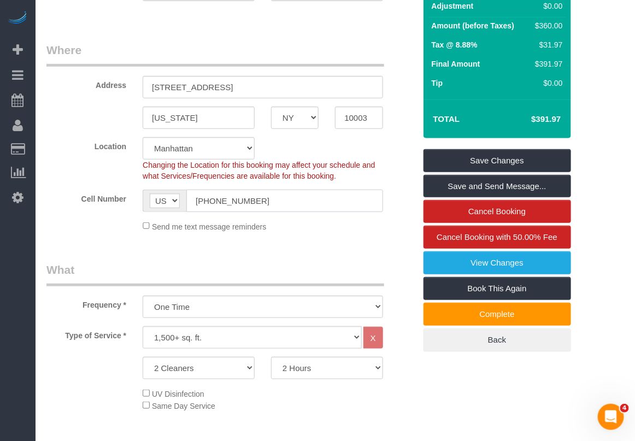
drag, startPoint x: 277, startPoint y: 216, endPoint x: 202, endPoint y: 213, distance: 75.0
click at [202, 212] on input "[PHONE_NUMBER]" at bounding box center [284, 201] width 197 height 22
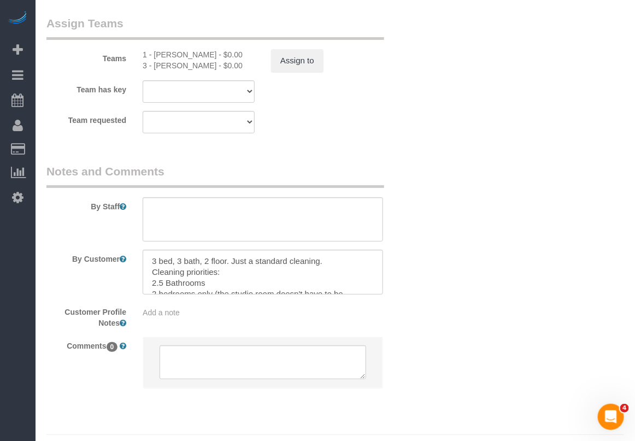
scroll to position [66, 0]
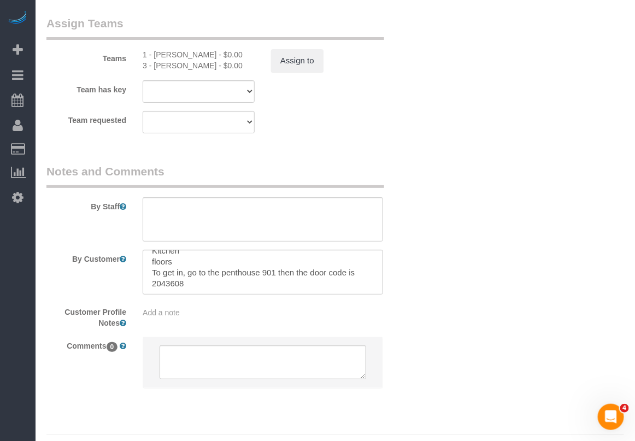
click at [174, 294] on textarea at bounding box center [263, 272] width 240 height 45
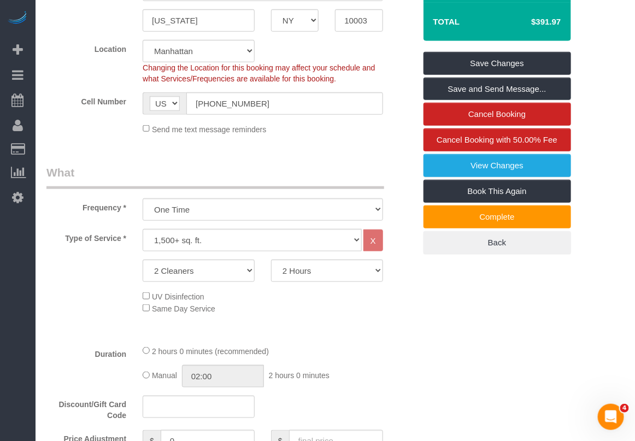
scroll to position [205, 0]
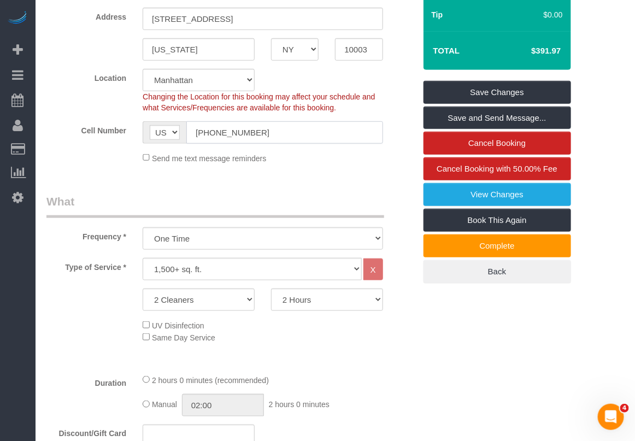
drag, startPoint x: 271, startPoint y: 143, endPoint x: 202, endPoint y: 145, distance: 68.4
click at [202, 144] on input "[PHONE_NUMBER]" at bounding box center [284, 132] width 197 height 22
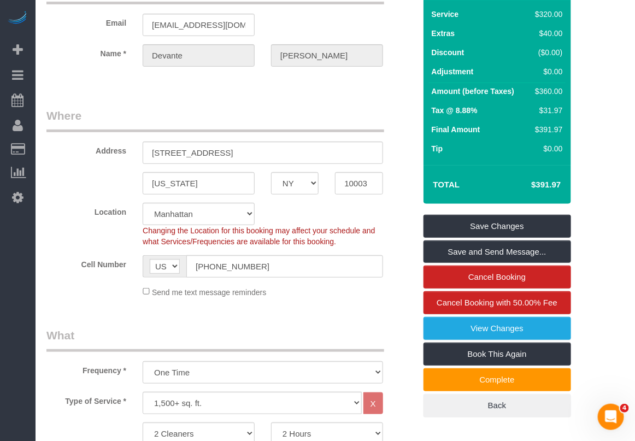
scroll to position [0, 0]
